Goal: Information Seeking & Learning: Check status

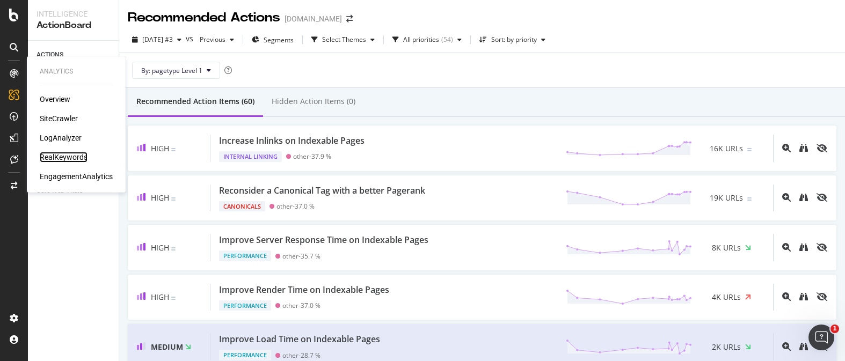
click at [64, 156] on div "RealKeywords" at bounding box center [64, 157] width 48 height 11
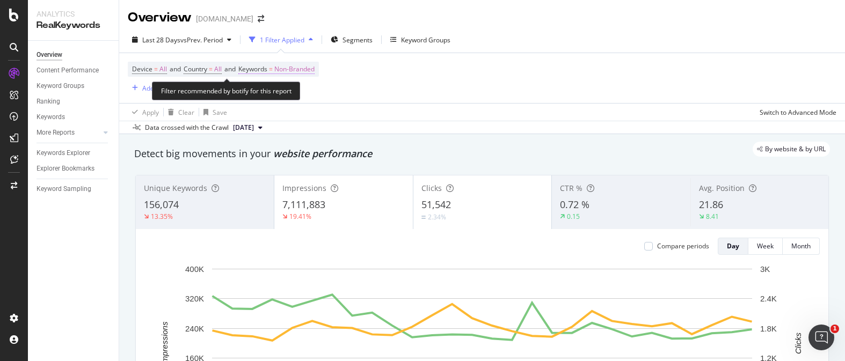
click at [283, 75] on span "Non-Branded" at bounding box center [294, 69] width 40 height 15
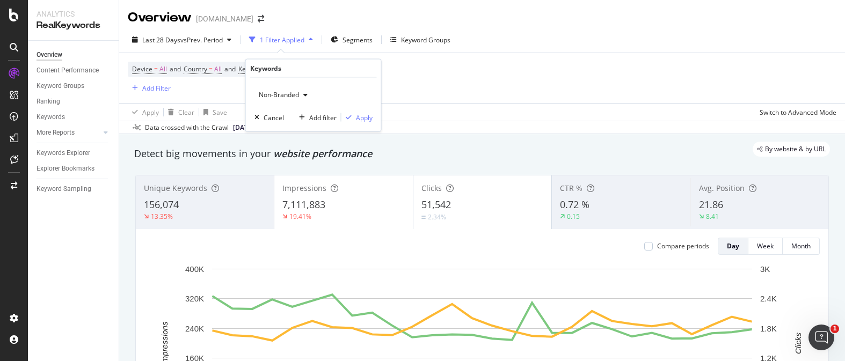
click at [273, 97] on span "Non-Branded" at bounding box center [277, 94] width 45 height 9
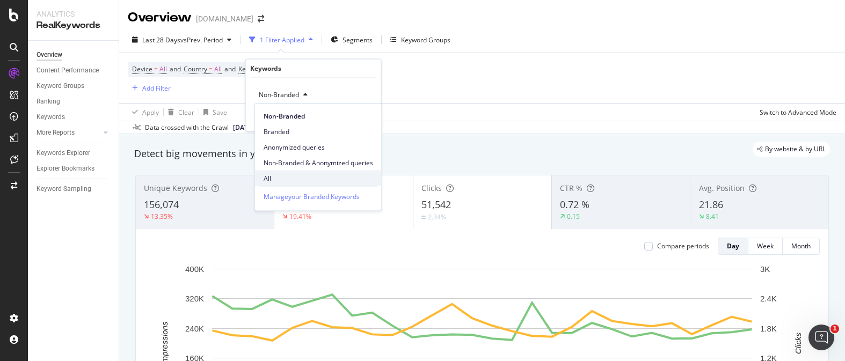
click at [273, 176] on span "All" at bounding box center [319, 178] width 110 height 10
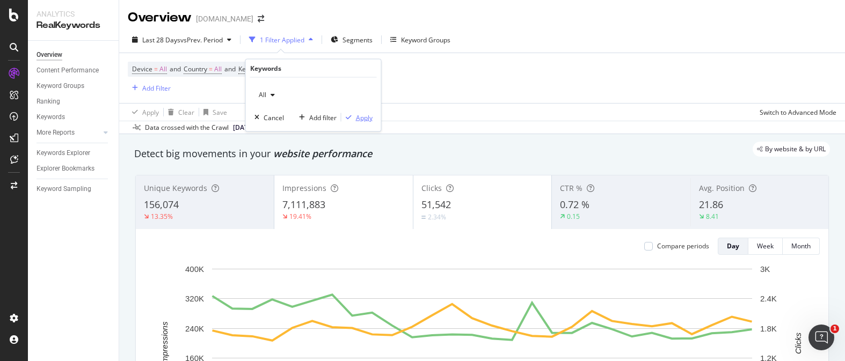
click at [351, 115] on div "button" at bounding box center [349, 117] width 14 height 6
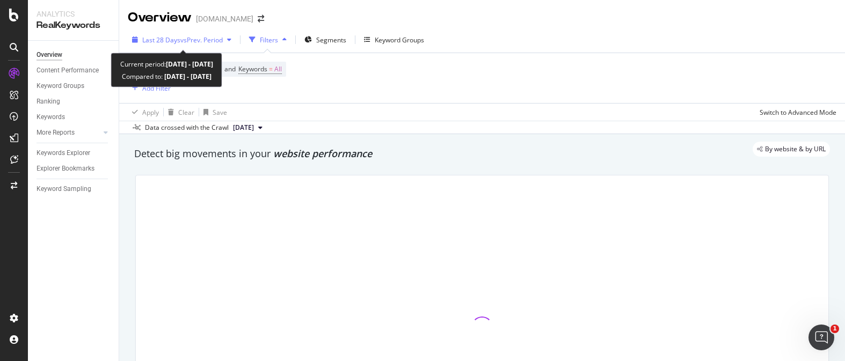
click at [204, 43] on span "vs Prev. Period" at bounding box center [201, 39] width 42 height 9
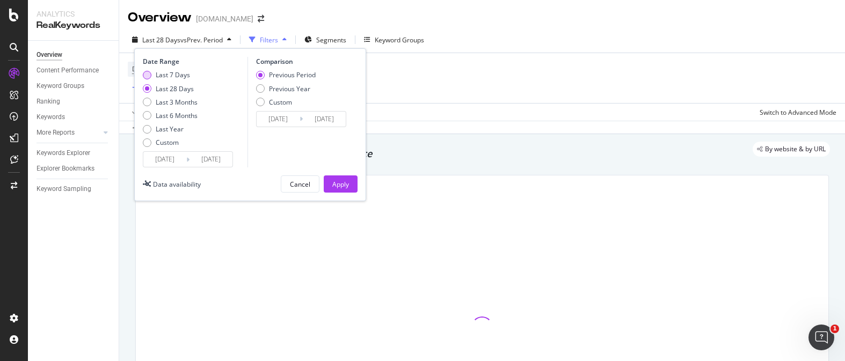
click at [144, 74] on div "Last 7 Days" at bounding box center [147, 75] width 9 height 9
type input "[DATE]"
type input "2025/09/16"
type input "2025/09/22"
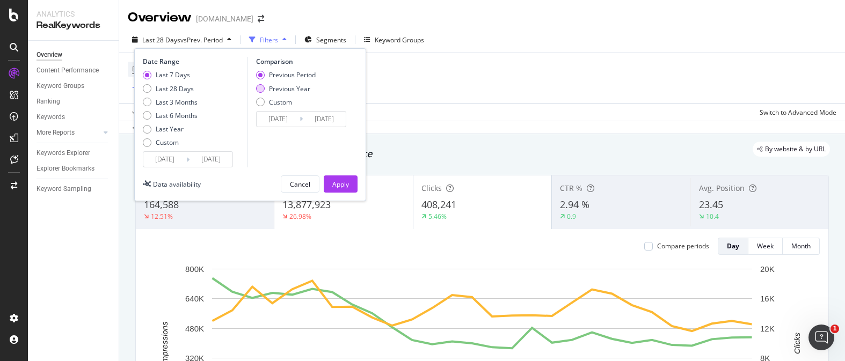
click at [263, 90] on div "Previous Year" at bounding box center [260, 88] width 9 height 9
type input "[DATE]"
click at [339, 180] on div "Apply" at bounding box center [340, 184] width 17 height 9
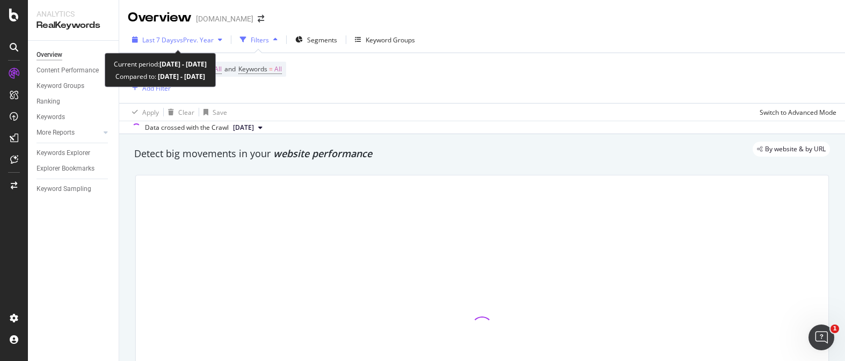
click at [183, 35] on span "vs Prev. Year" at bounding box center [195, 39] width 37 height 9
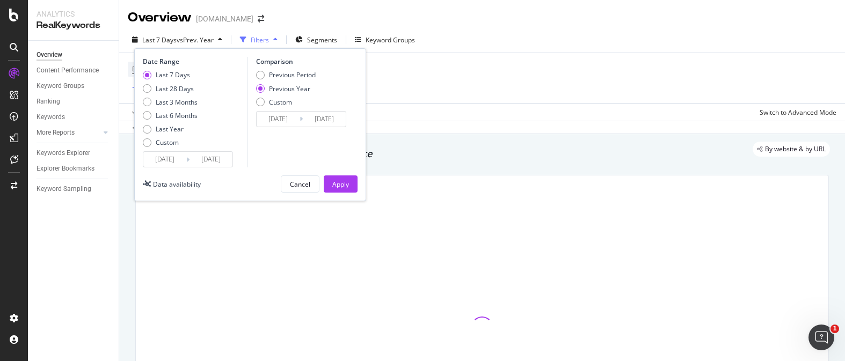
click at [193, 159] on input "[DATE]" at bounding box center [211, 159] width 43 height 15
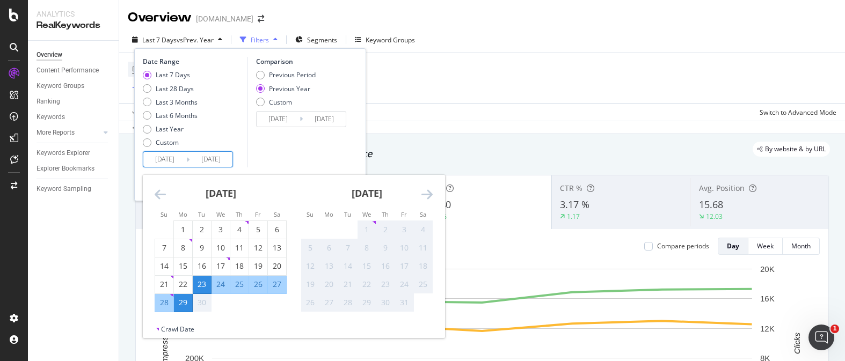
click at [424, 191] on icon "Move forward to switch to the next month." at bounding box center [427, 194] width 11 height 13
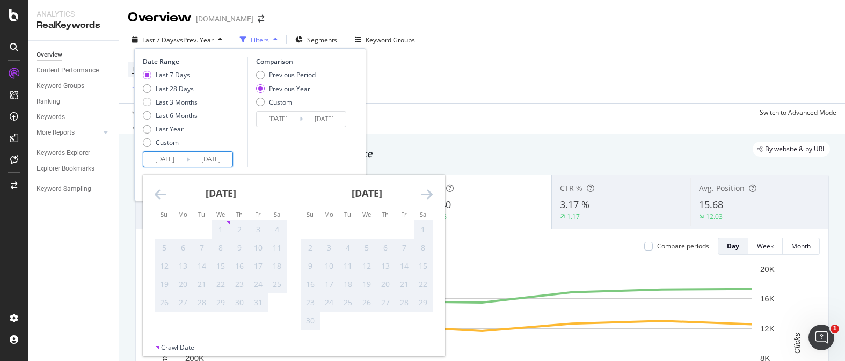
click at [165, 195] on icon "Move backward to switch to the previous month." at bounding box center [160, 194] width 11 height 13
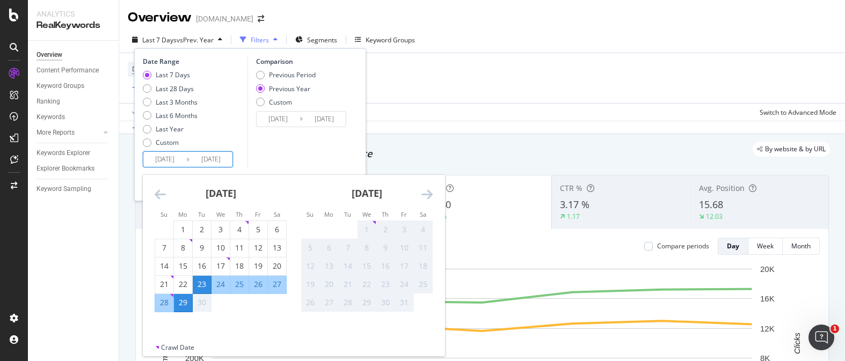
click at [318, 252] on div "5" at bounding box center [310, 248] width 18 height 11
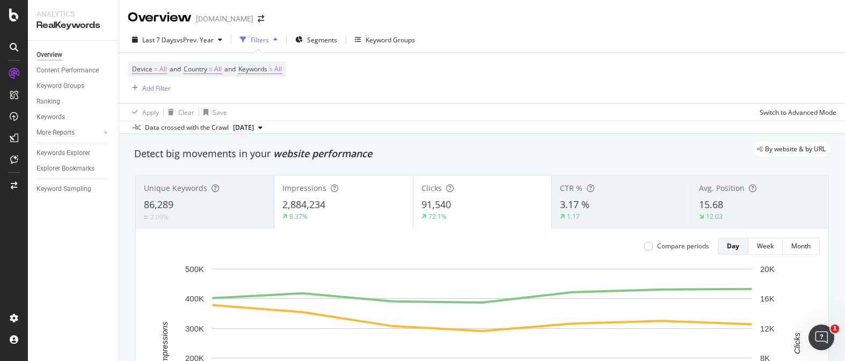
click at [446, 149] on div "By website & by URL" at bounding box center [477, 149] width 707 height 15
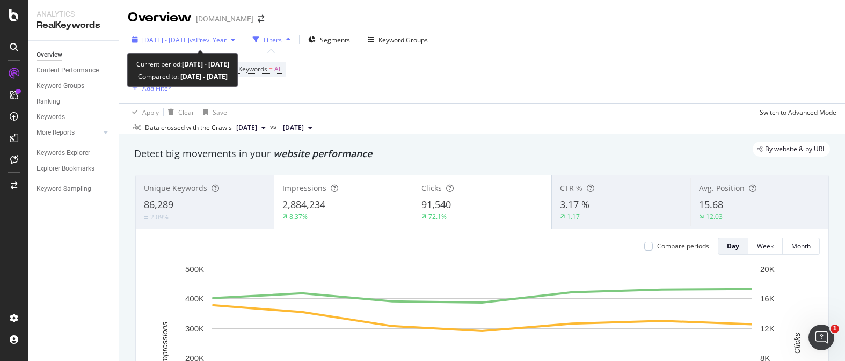
click at [190, 38] on span "[DATE] - [DATE]" at bounding box center [165, 39] width 47 height 9
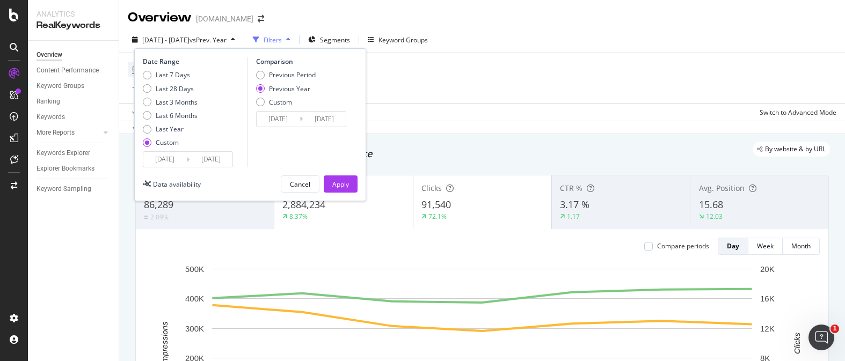
click at [206, 157] on input "[DATE]" at bounding box center [211, 159] width 43 height 15
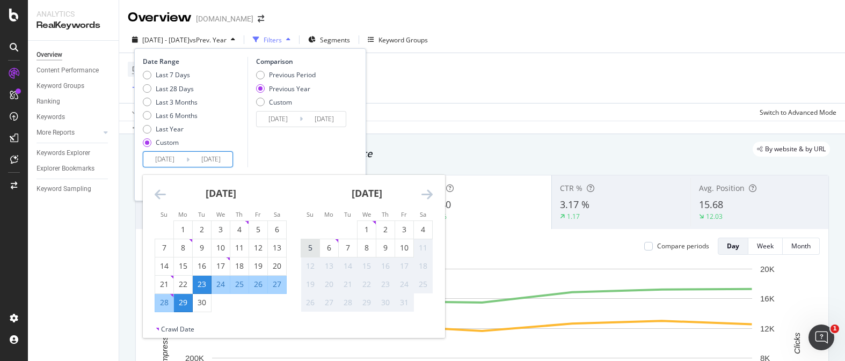
click at [315, 245] on div "5" at bounding box center [310, 248] width 18 height 11
type input "[DATE]"
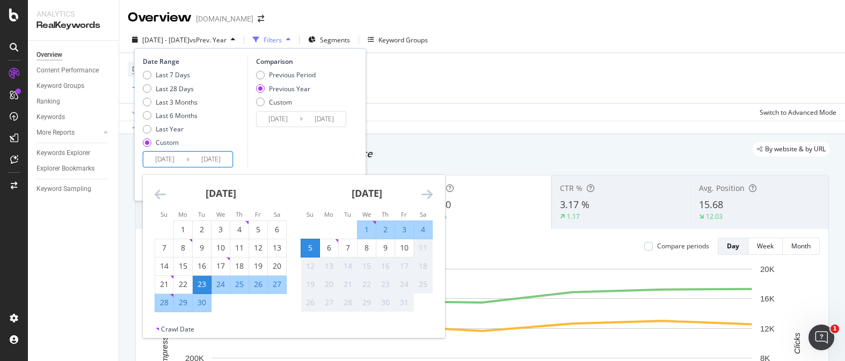
click at [226, 159] on input "[DATE]" at bounding box center [211, 159] width 43 height 15
click at [169, 161] on input "[DATE]" at bounding box center [164, 159] width 43 height 15
click at [310, 243] on div "5" at bounding box center [310, 248] width 18 height 11
type input "[DATE]"
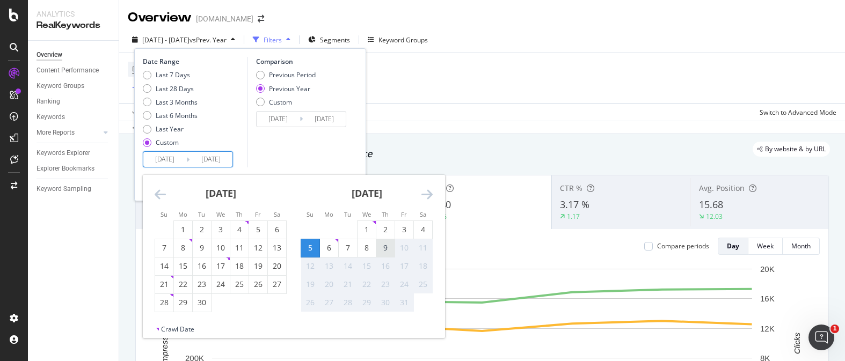
click at [386, 241] on div "9" at bounding box center [385, 248] width 18 height 18
type input "[DATE]"
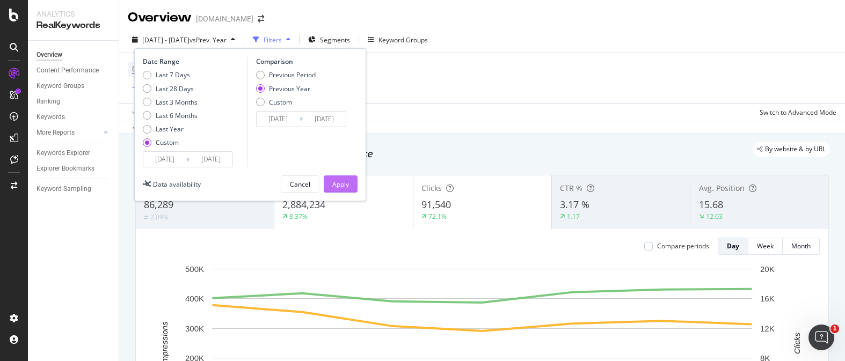
click at [347, 184] on div "Apply" at bounding box center [340, 184] width 17 height 9
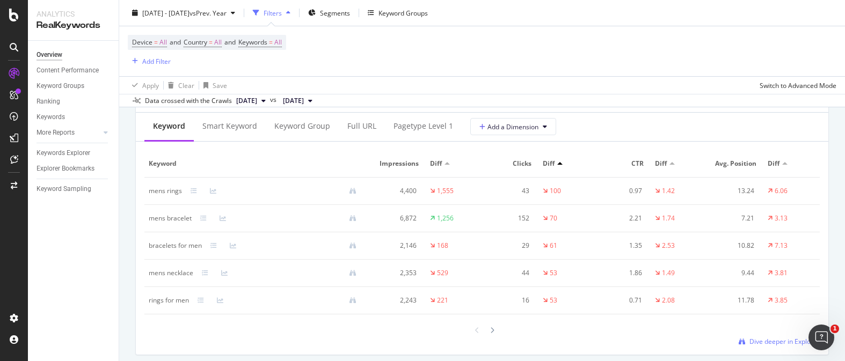
scroll to position [1293, 0]
